Goal: Transaction & Acquisition: Purchase product/service

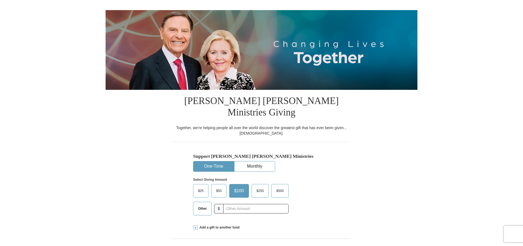
scroll to position [55, 0]
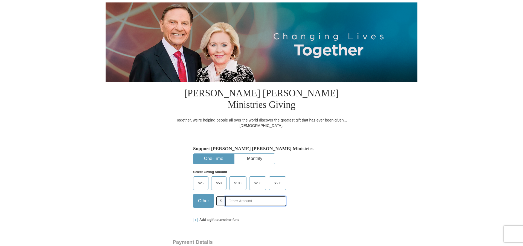
click at [231, 197] on input "text" at bounding box center [255, 202] width 61 height 10
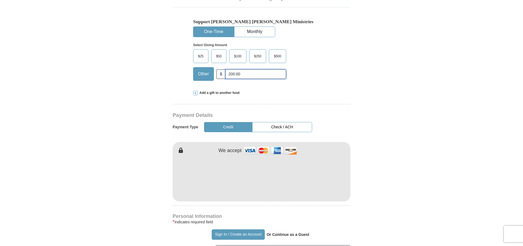
scroll to position [191, 0]
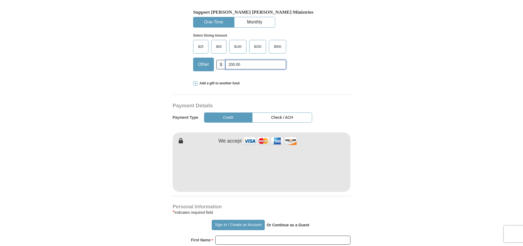
type input "200.00"
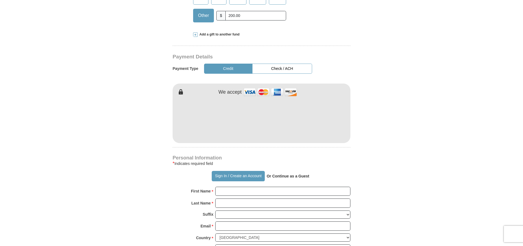
scroll to position [246, 0]
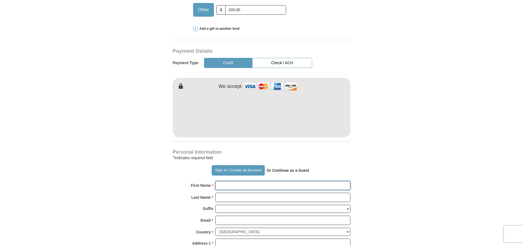
click at [229, 181] on input "First Name *" at bounding box center [282, 185] width 135 height 9
type input "[PERSON_NAME]"
click at [238, 193] on input "Last Name *" at bounding box center [282, 197] width 135 height 9
type input "[PERSON_NAME]"
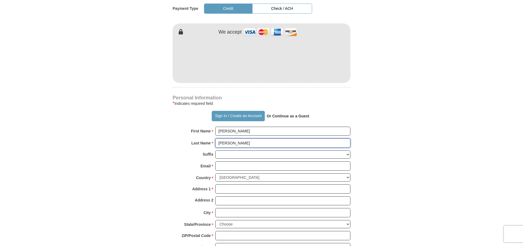
scroll to position [301, 0]
click at [232, 161] on input "Email *" at bounding box center [282, 165] width 135 height 9
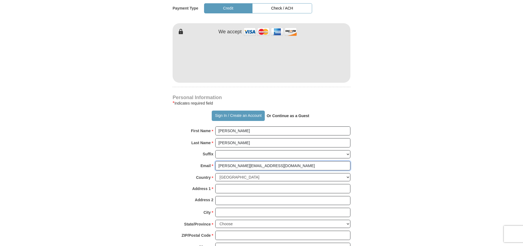
type input "[PERSON_NAME][EMAIL_ADDRESS][DOMAIN_NAME]"
click at [222, 184] on input "Address 1 *" at bounding box center [282, 188] width 135 height 9
type input "[STREET_ADDRESS]"
click at [219, 208] on input "City *" at bounding box center [282, 212] width 135 height 9
type input "Andover"
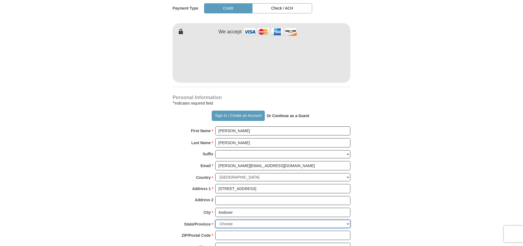
click at [349, 220] on select "Choose [US_STATE] [US_STATE] [US_STATE] [US_STATE] [US_STATE] Armed Forces Amer…" at bounding box center [282, 224] width 135 height 8
click at [447, 207] on body "Sign In Already have an account? Sign in for faster giving. Don't have an accou…" at bounding box center [261, 230] width 523 height 1062
click at [348, 220] on select "Choose [US_STATE] [US_STATE] [US_STATE] [US_STATE] [US_STATE] Armed Forces Amer…" at bounding box center [282, 224] width 135 height 8
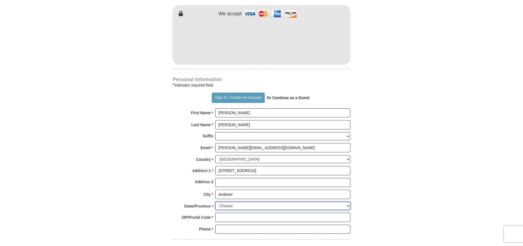
scroll to position [328, 0]
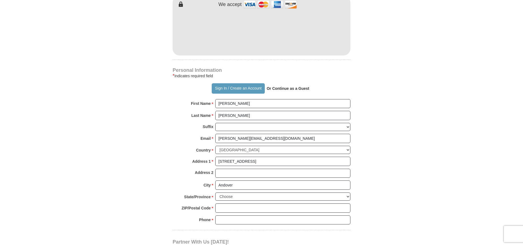
click at [414, 167] on form "Already have an account? Sign in for faster giving. Don't have an account? Crea…" at bounding box center [262, 36] width 312 height 685
click at [240, 193] on select "Choose [US_STATE] [US_STATE] [US_STATE] [US_STATE] [US_STATE] Armed Forces Amer…" at bounding box center [282, 197] width 135 height 8
select select "MN"
click at [215, 193] on select "Choose [US_STATE] [US_STATE] [US_STATE] [US_STATE] [US_STATE] Armed Forces Amer…" at bounding box center [282, 197] width 135 height 8
click at [233, 204] on input "ZIP/Postal Code *" at bounding box center [282, 208] width 135 height 9
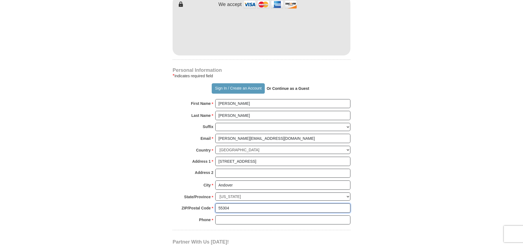
type input "55304"
click at [223, 216] on input "Phone * *" at bounding box center [282, 220] width 135 height 9
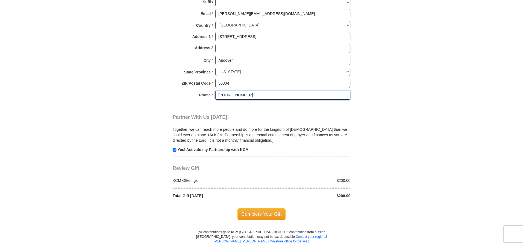
scroll to position [465, 0]
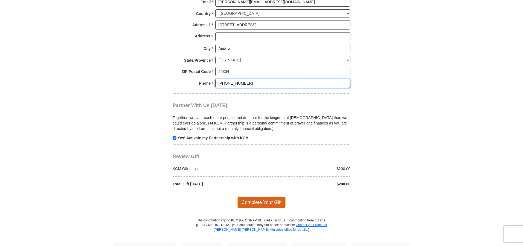
type input "[PHONE_NUMBER]"
click at [265, 197] on span "Complete Your Gift" at bounding box center [261, 202] width 48 height 11
